Goal: Task Accomplishment & Management: Complete application form

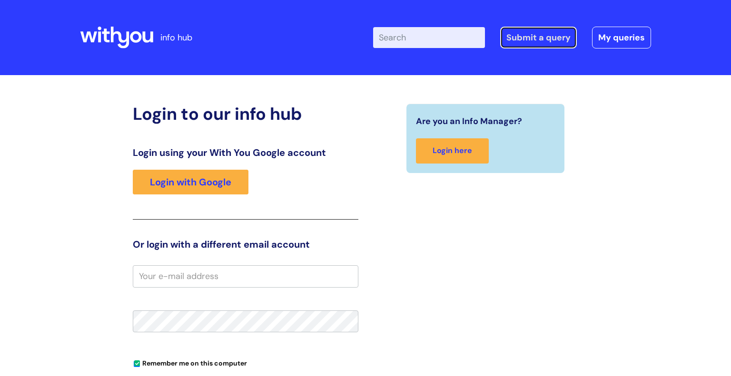
click at [545, 38] on link "Submit a query" at bounding box center [538, 38] width 77 height 22
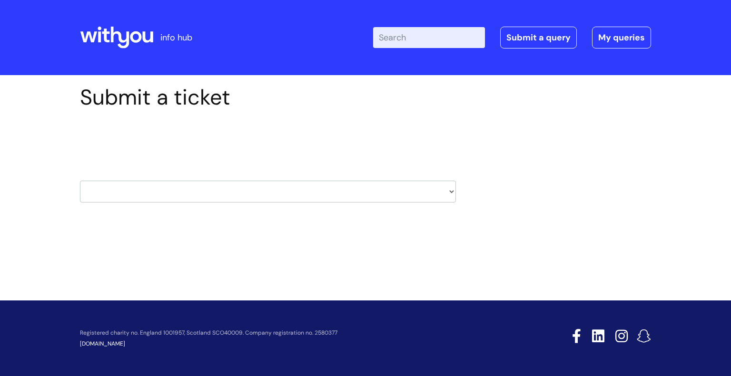
click at [450, 193] on select "HR / People IT and Support Clinical Drug Alerts Finance Accounts Data Support T…" at bounding box center [268, 192] width 376 height 22
select select "it_and_support"
click at [80, 181] on select "HR / People IT and Support Clinical Drug Alerts Finance Accounts Data Support T…" at bounding box center [268, 192] width 376 height 22
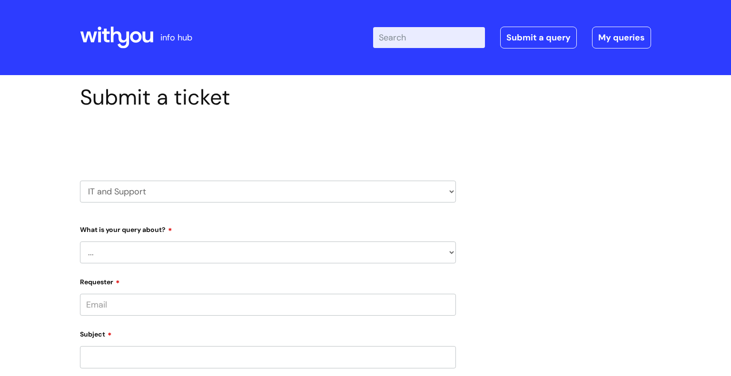
click at [155, 262] on select "... Mobile Phone Reset & MFA Accounts, Starters and Leavers IT Hardware issue I…" at bounding box center [268, 253] width 376 height 22
select select "Something Else"
click at [80, 242] on select "... Mobile Phone Reset & MFA Accounts, Starters and Leavers IT Hardware issue I…" at bounding box center [268, 253] width 376 height 22
click at [201, 298] on select "... My problem is not listed" at bounding box center [272, 302] width 368 height 22
select select "My problem is not listed"
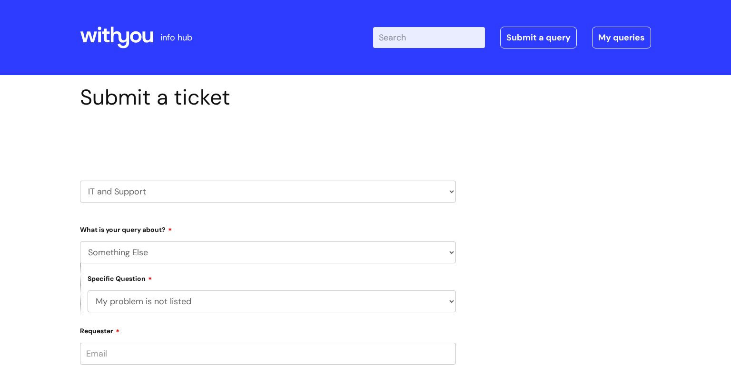
click at [88, 291] on select "... My problem is not listed" at bounding box center [272, 302] width 368 height 22
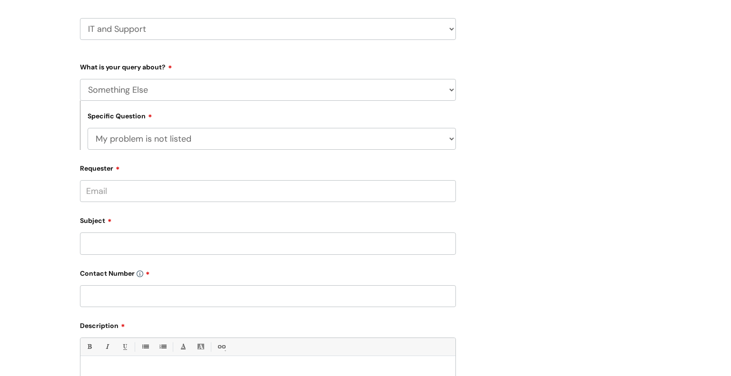
scroll to position [179, 0]
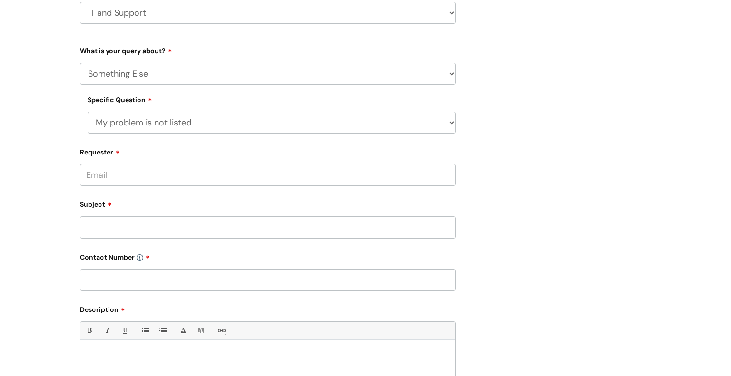
click at [417, 182] on input "Requester" at bounding box center [268, 175] width 376 height 22
type input "[EMAIL_ADDRESS][DOMAIN_NAME]"
click at [186, 230] on input "Subject" at bounding box center [268, 227] width 376 height 22
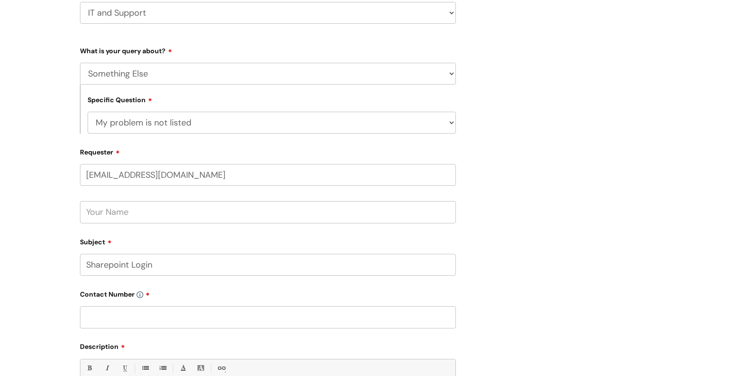
type input "Sharepoint Login"
click at [374, 317] on input "text" at bounding box center [268, 317] width 376 height 22
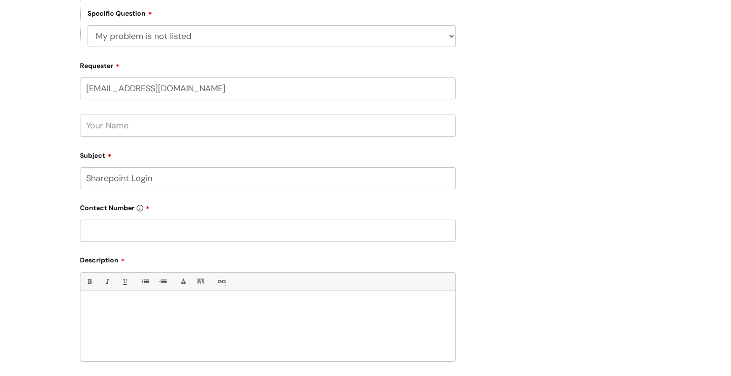
scroll to position [263, 0]
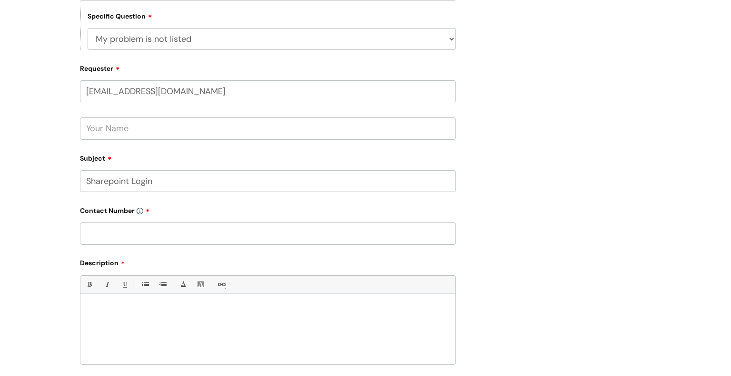
click at [129, 237] on input "text" at bounding box center [268, 234] width 376 height 22
paste input "07966562471"
type input "07966562471"
click at [156, 131] on input "text" at bounding box center [268, 128] width 376 height 22
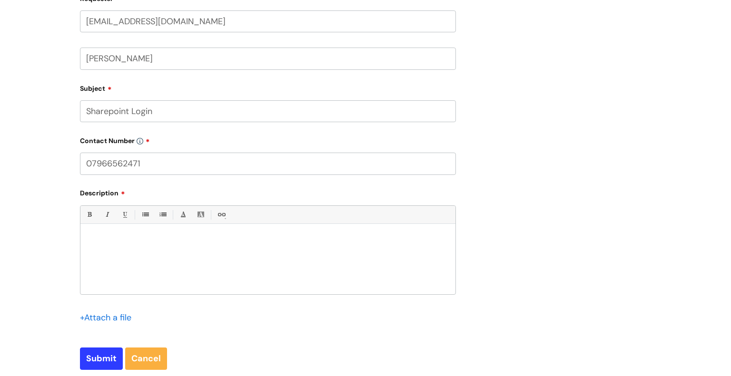
scroll to position [378, 0]
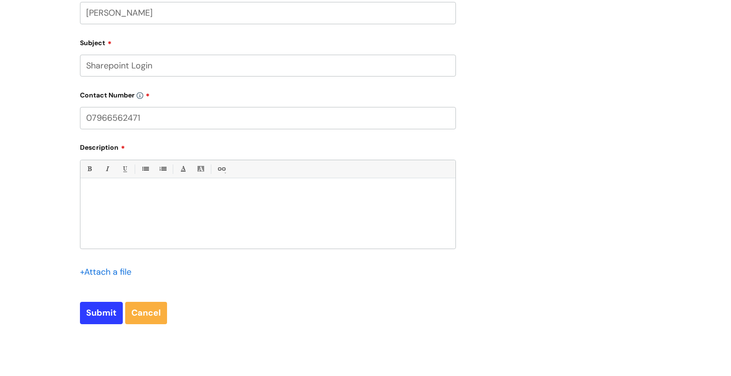
type input "[PERSON_NAME]"
click at [403, 190] on p at bounding box center [268, 194] width 360 height 9
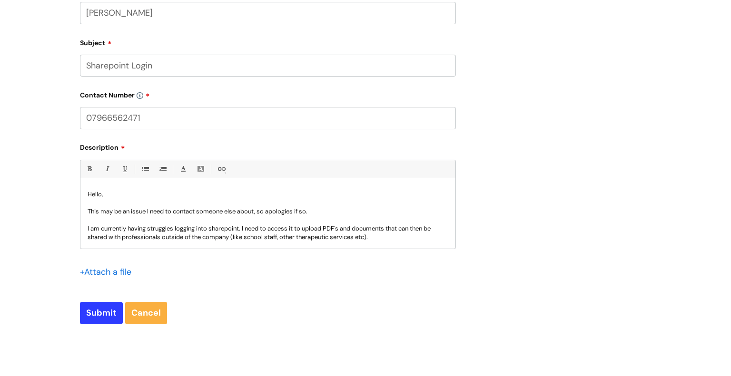
click at [279, 235] on p "I am currently having struggles logging into sharepoint. I need to access it to…" at bounding box center [268, 232] width 360 height 17
click at [404, 240] on p "I am currently having struggles logging into sharepoint. I need to access it to…" at bounding box center [268, 232] width 360 height 17
click at [161, 238] on p "I am currently having struggles logging into sharepoint. I need to access it to…" at bounding box center [268, 232] width 360 height 17
click at [396, 238] on p "I am currently having struggles logging into sharepoint. I need to access it to…" at bounding box center [268, 232] width 360 height 17
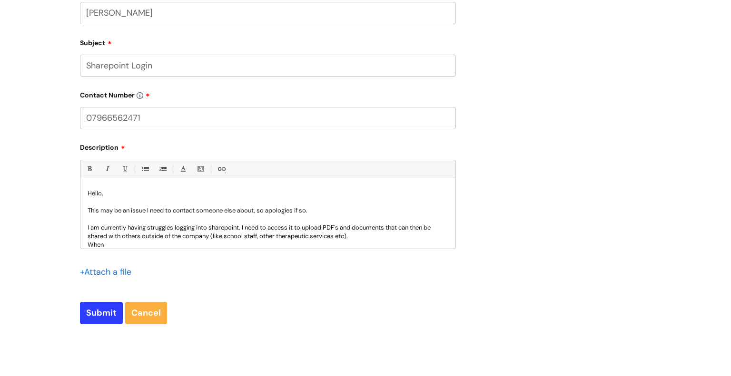
click at [101, 270] on input "file" at bounding box center [104, 271] width 48 height 12
click at [384, 248] on p "When" at bounding box center [268, 245] width 360 height 9
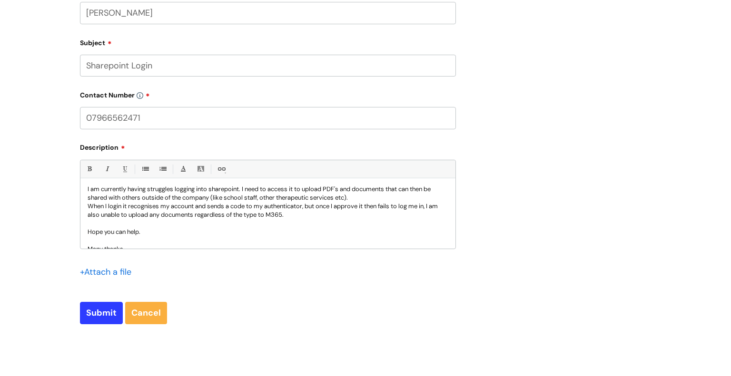
scroll to position [40, 0]
click at [175, 186] on p "I am currently having struggles logging into sharepoint. I need to access it to…" at bounding box center [268, 193] width 360 height 17
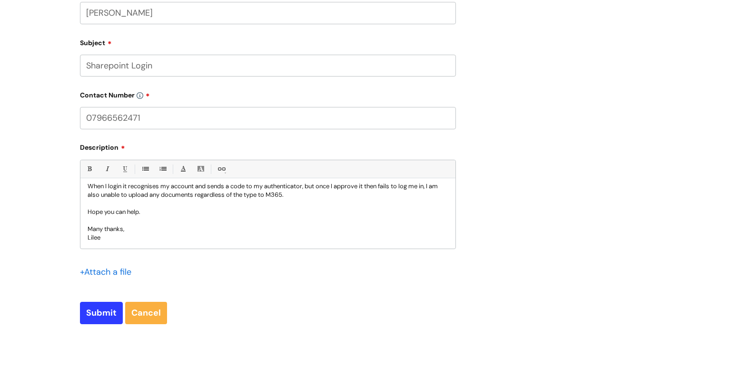
scroll to position [59, 0]
click at [104, 314] on input "Submit" at bounding box center [101, 313] width 43 height 22
type input "Please Wait..."
